Goal: Information Seeking & Learning: Find specific fact

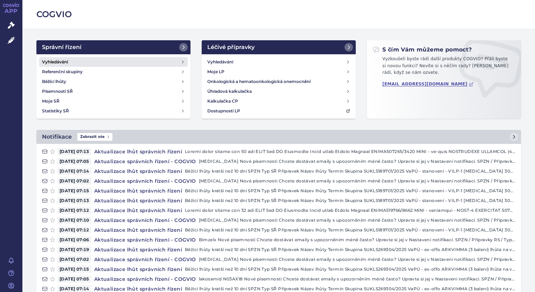
click at [64, 63] on h4 "Vyhledávání" at bounding box center [55, 62] width 26 height 7
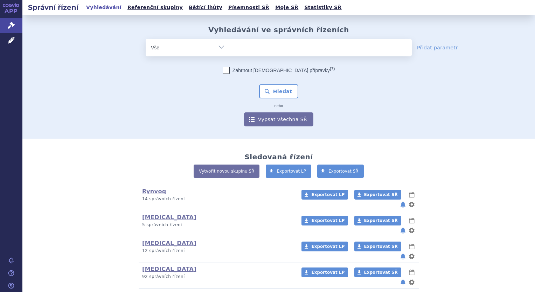
click at [262, 40] on ul at bounding box center [321, 46] width 182 height 15
click at [230, 40] on select at bounding box center [230, 48] width 0 height 18
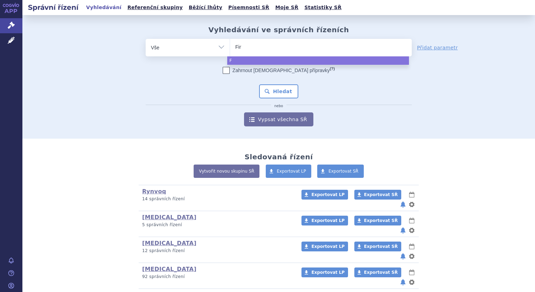
type input "Fint"
type input "Fintep"
type input "Fintepl"
type input "Fintepla"
select select "Fintepla"
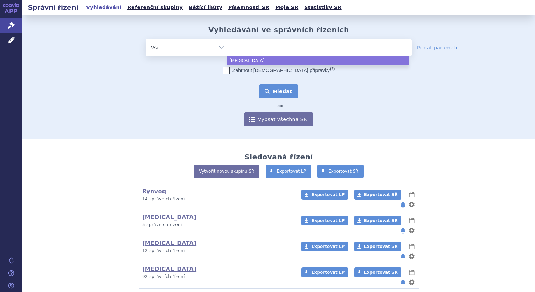
click at [275, 89] on button "Hledat" at bounding box center [279, 91] width 40 height 14
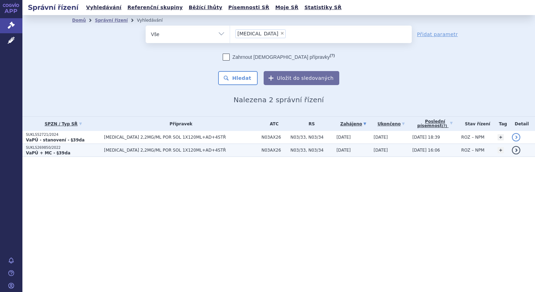
click at [517, 150] on link "detail" at bounding box center [516, 150] width 8 height 8
